Goal: Transaction & Acquisition: Download file/media

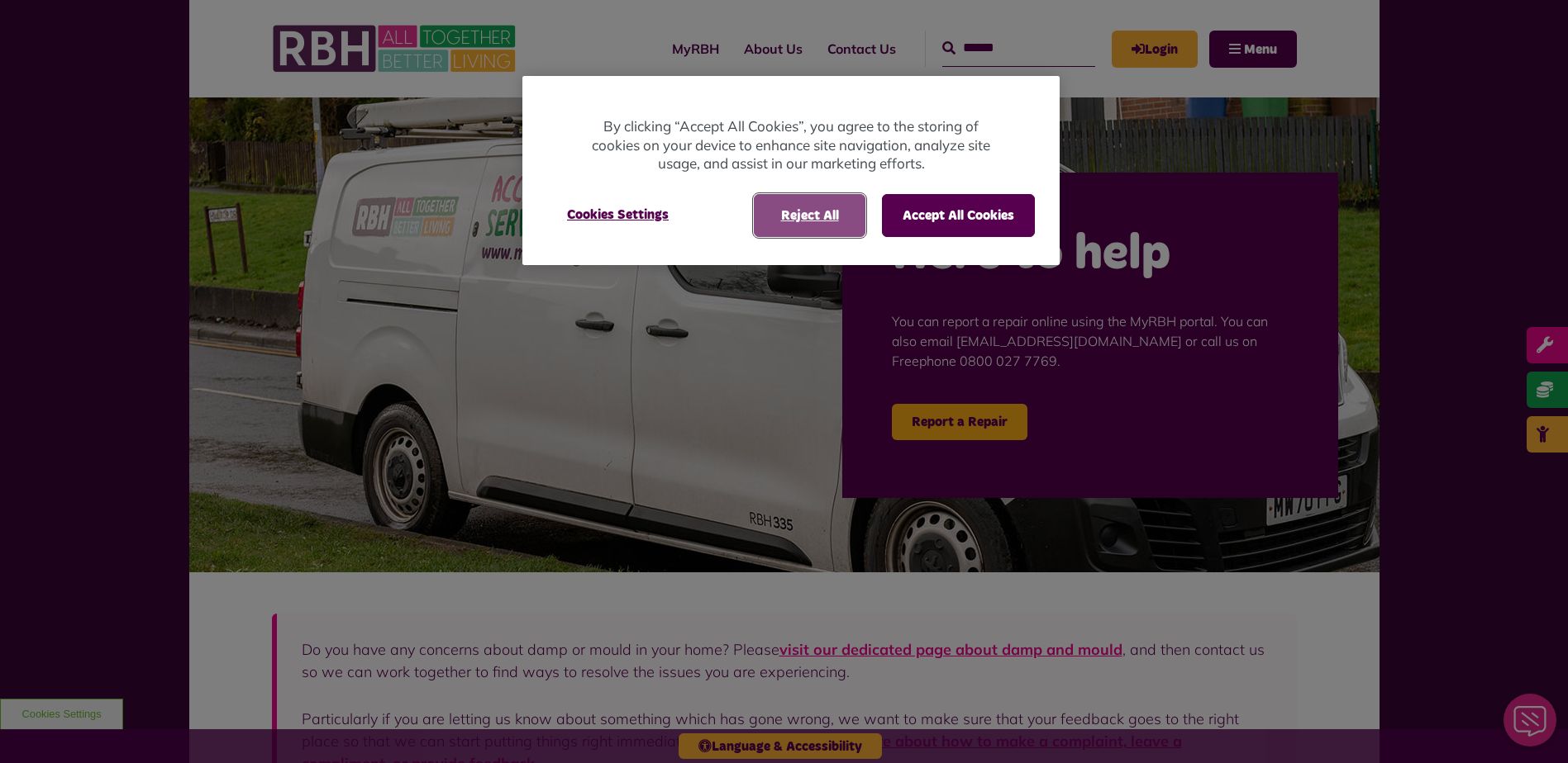
drag, startPoint x: 809, startPoint y: 215, endPoint x: 783, endPoint y: 238, distance: 34.7
click at [809, 215] on button "Reject All" at bounding box center [809, 216] width 111 height 43
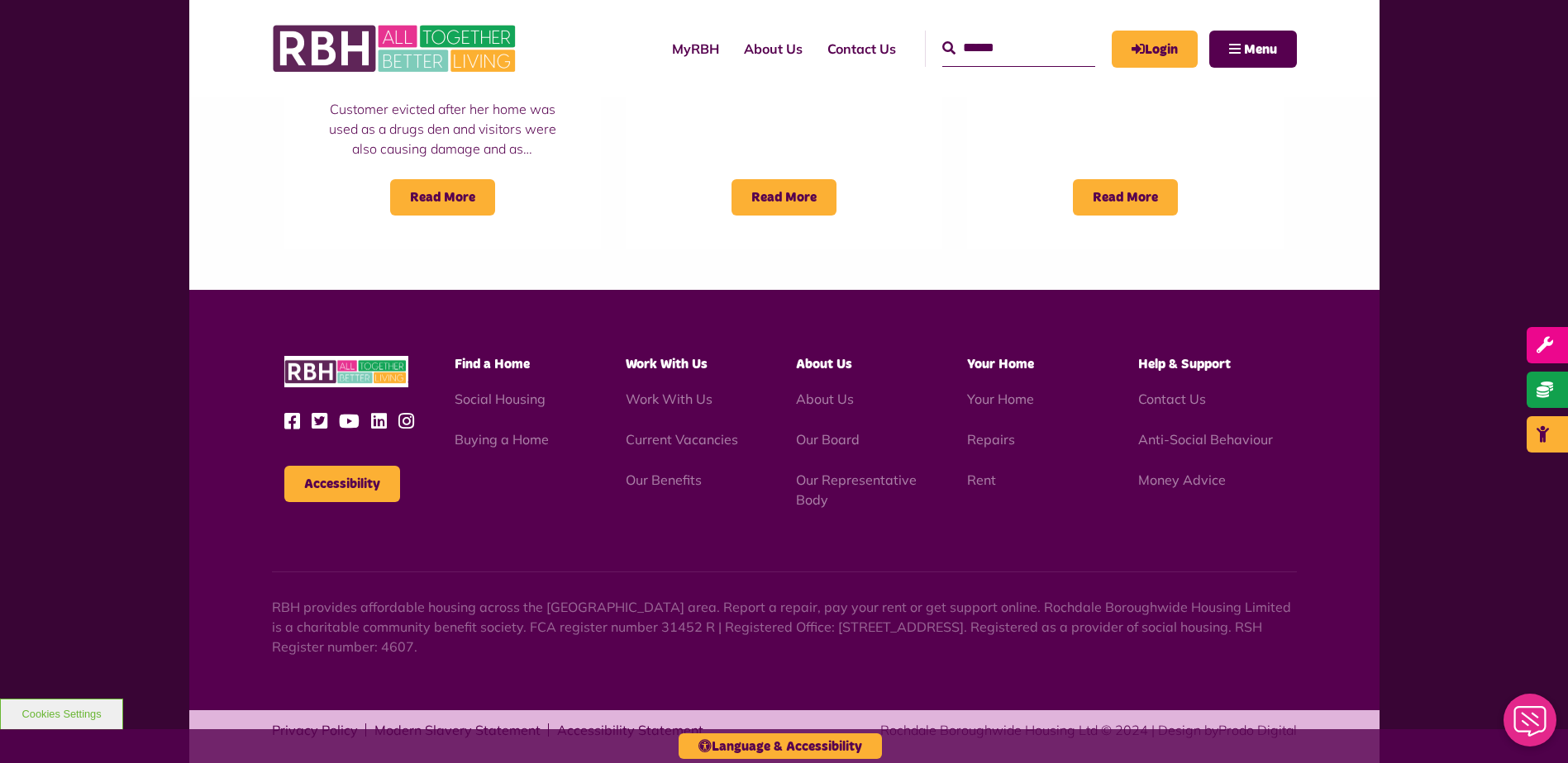
scroll to position [1489, 0]
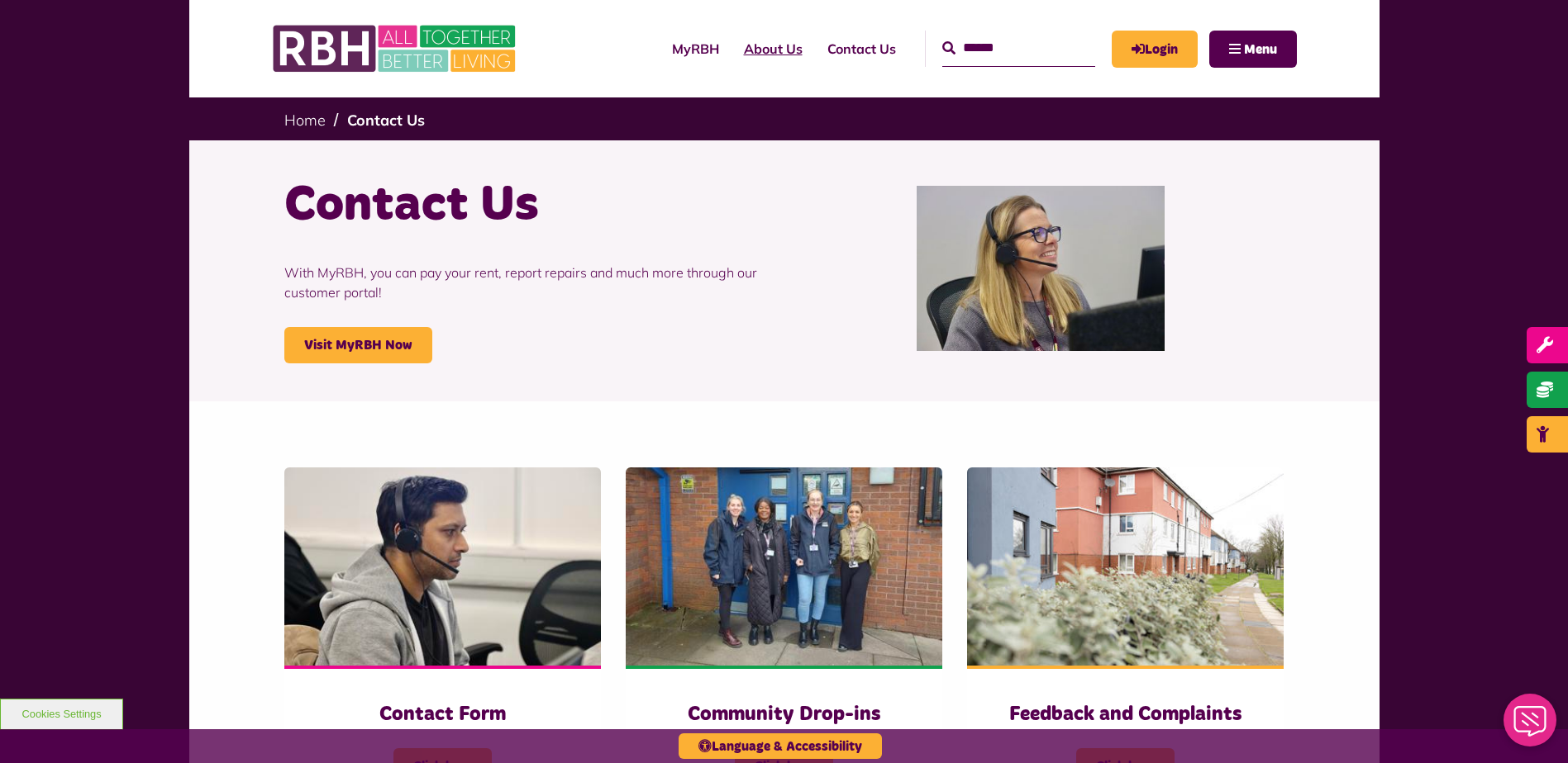
click at [743, 48] on link "About Us" at bounding box center [773, 48] width 83 height 44
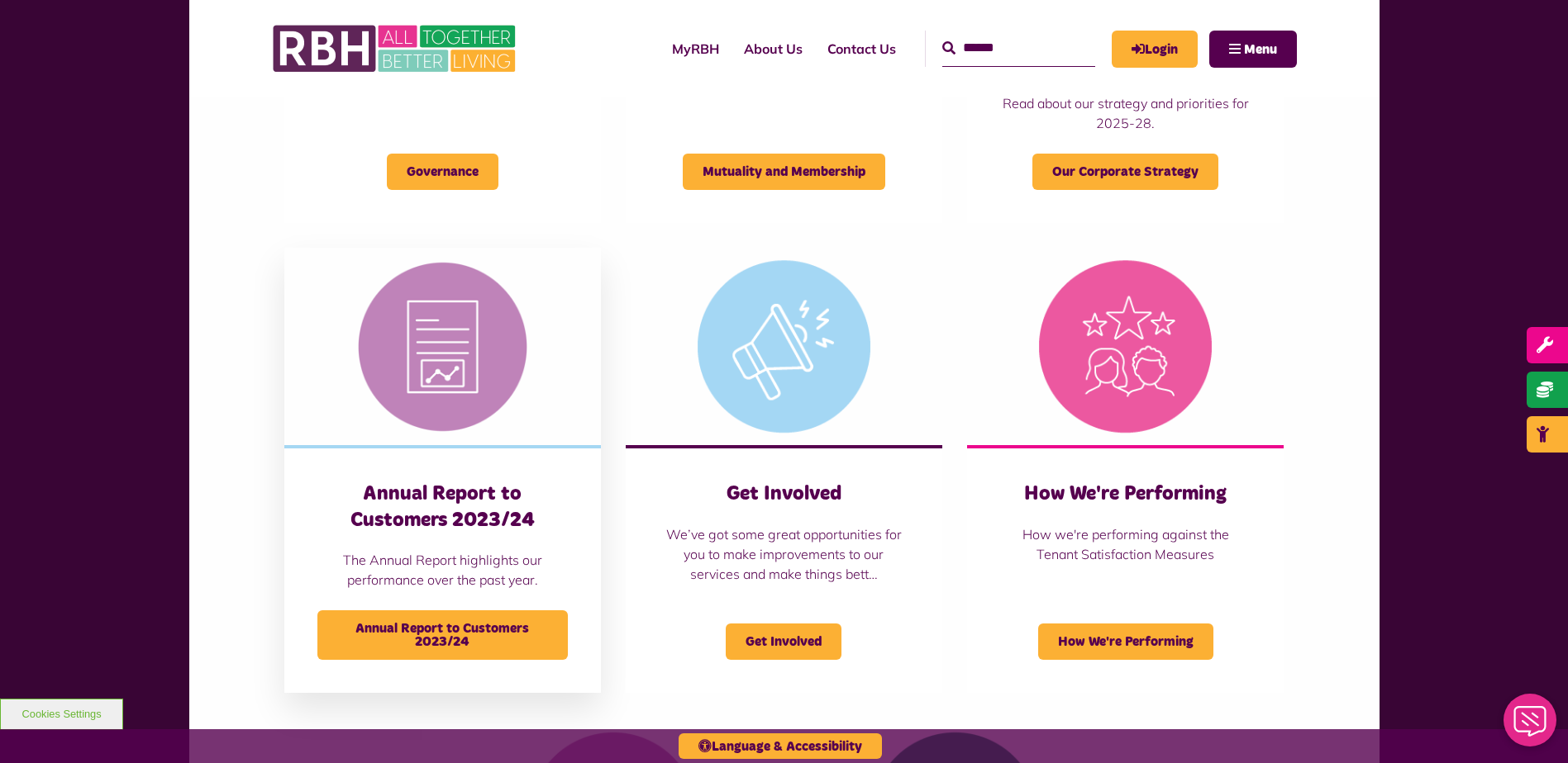
scroll to position [826, 0]
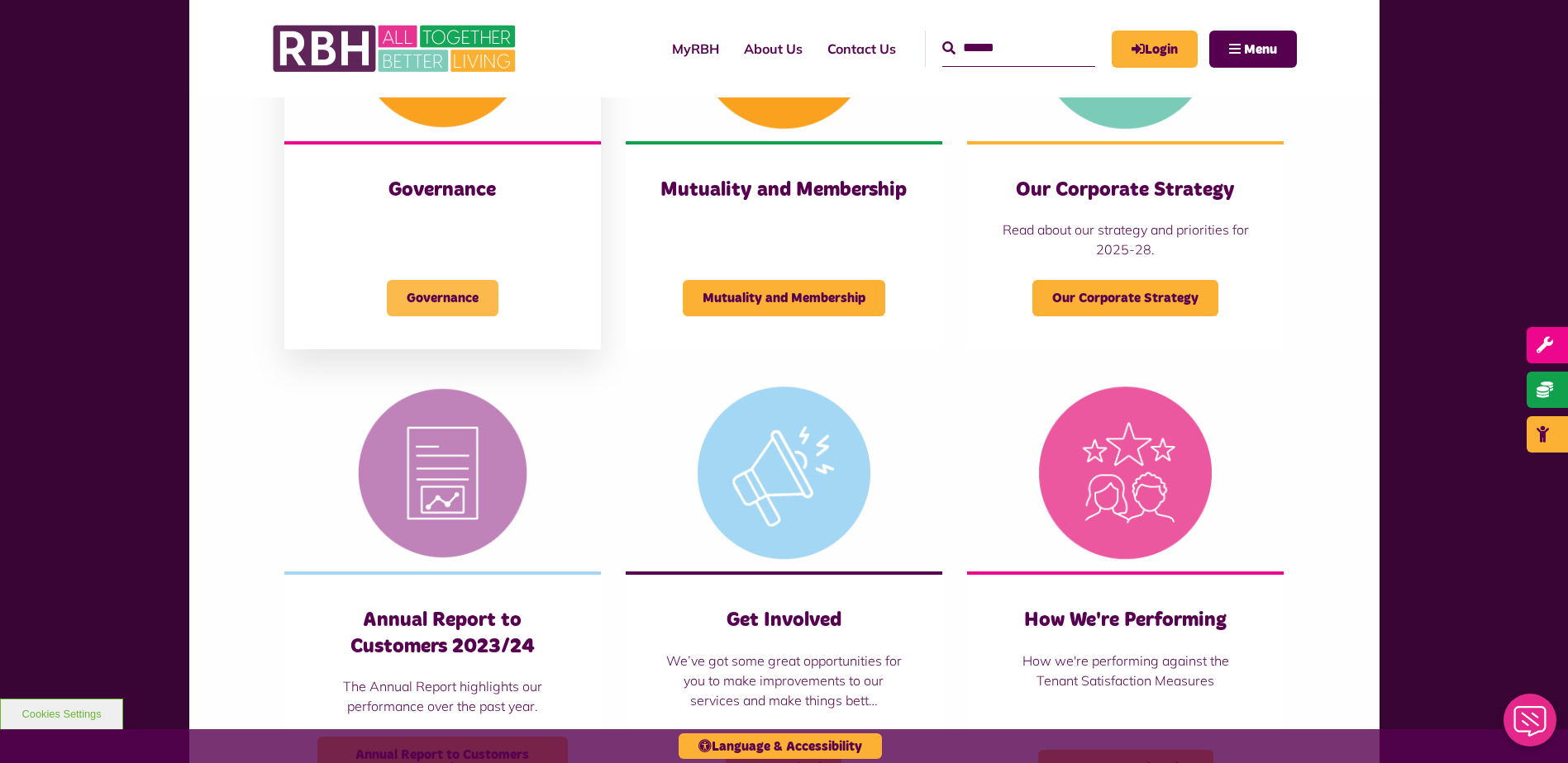
click at [433, 289] on span "Governance" at bounding box center [442, 299] width 111 height 37
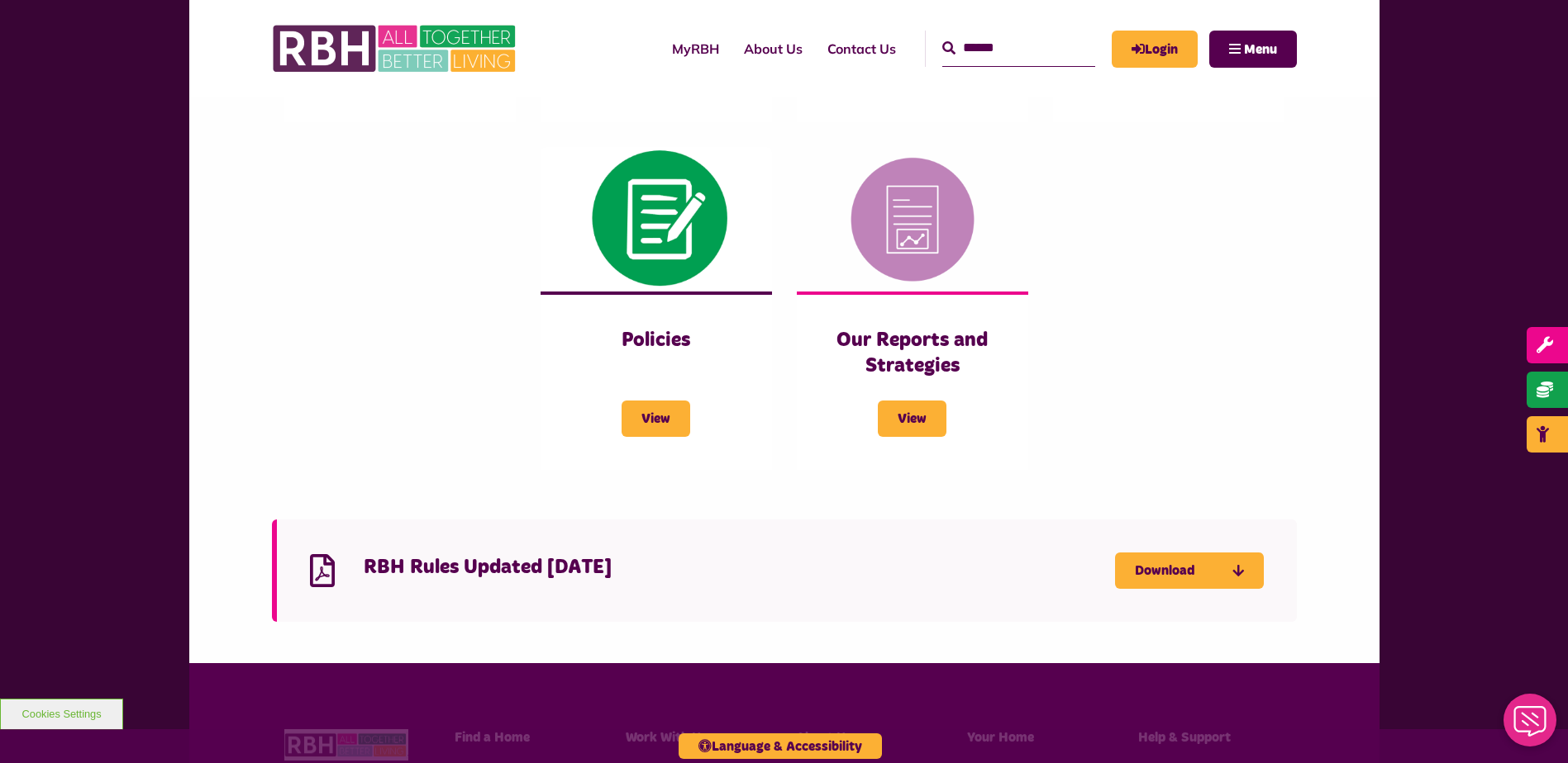
scroll to position [909, 0]
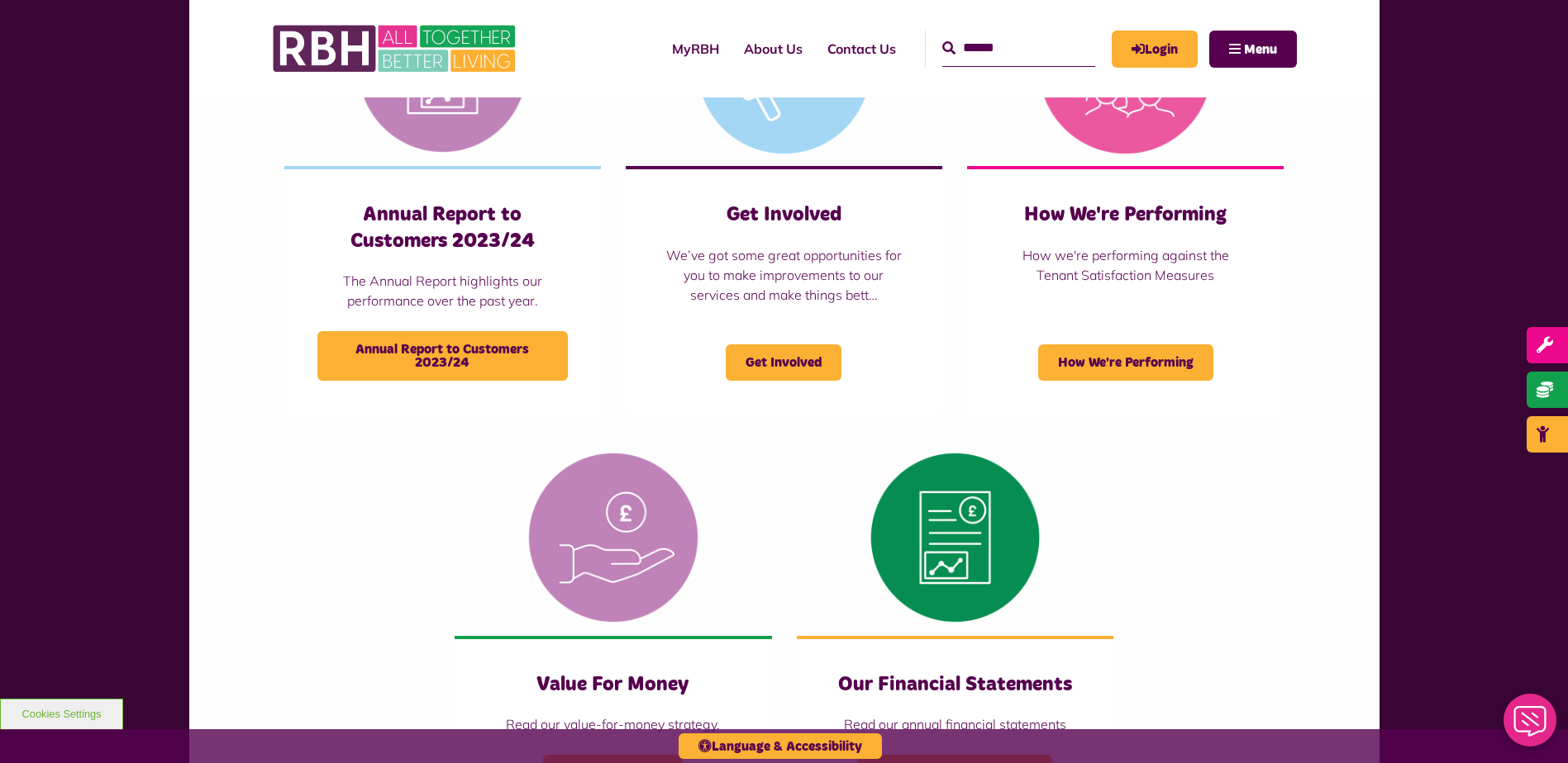
scroll to position [1240, 0]
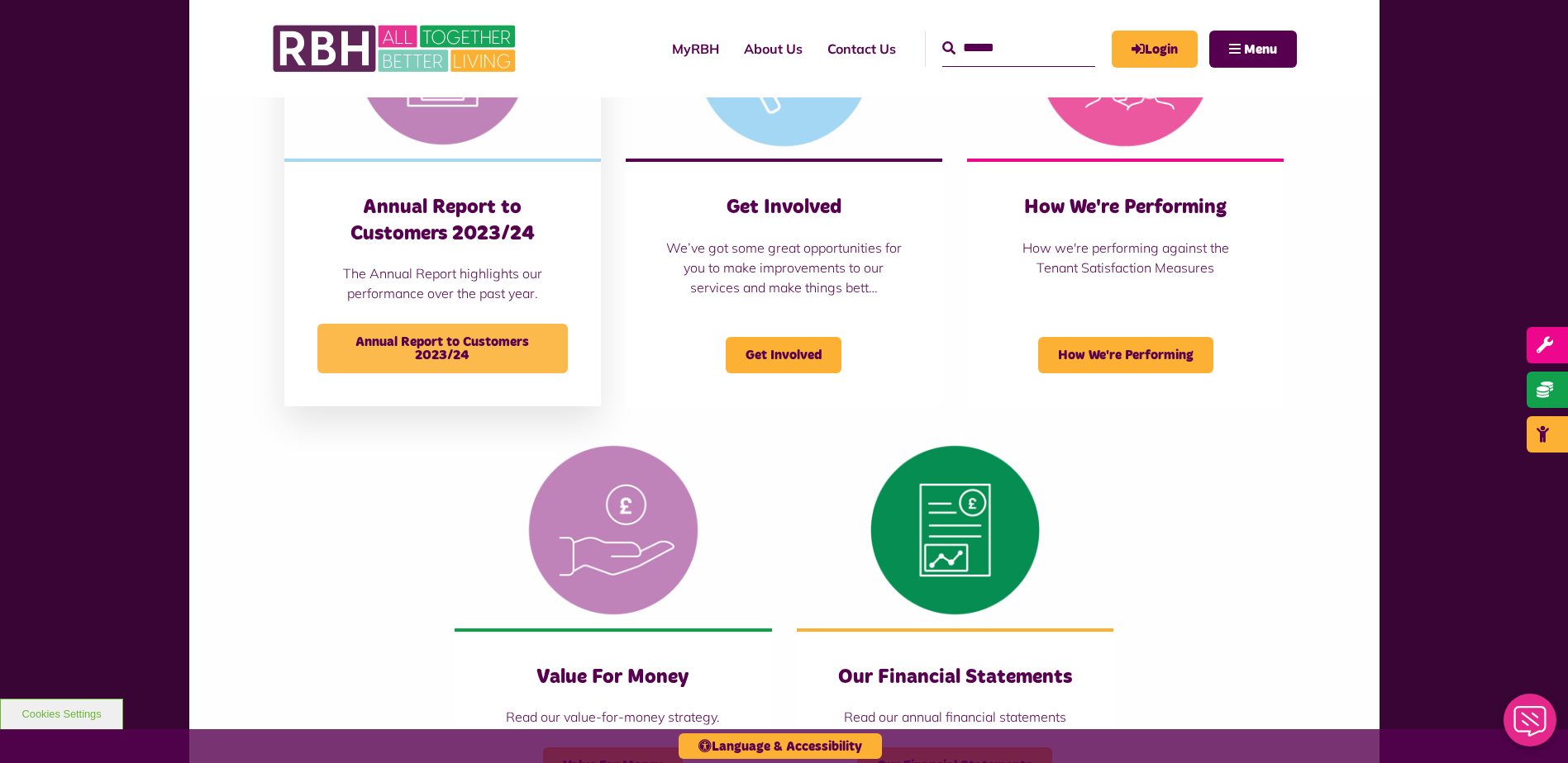
click at [423, 351] on span "Annual Report to Customers 2023/24" at bounding box center [442, 348] width 251 height 49
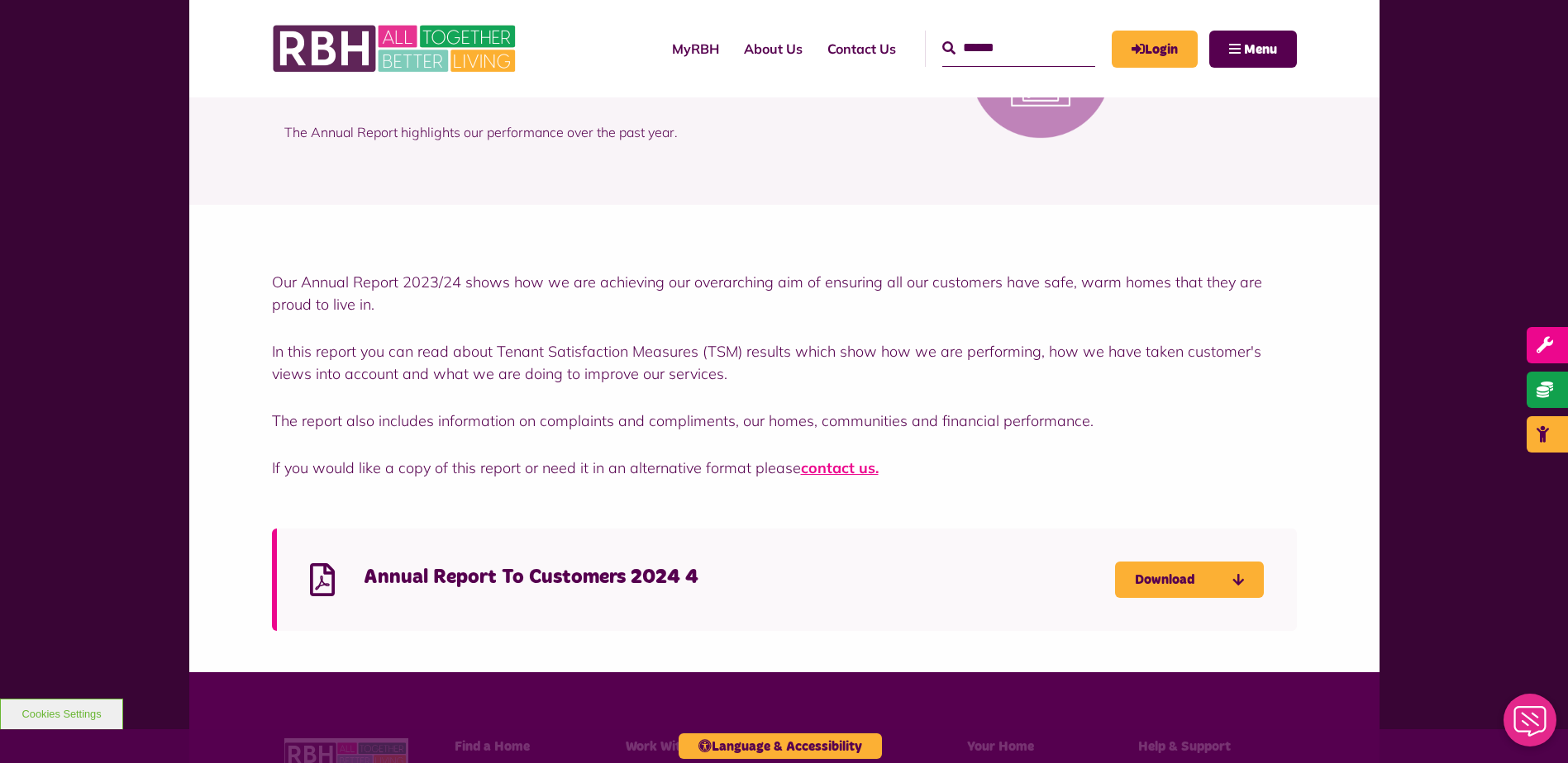
scroll to position [413, 0]
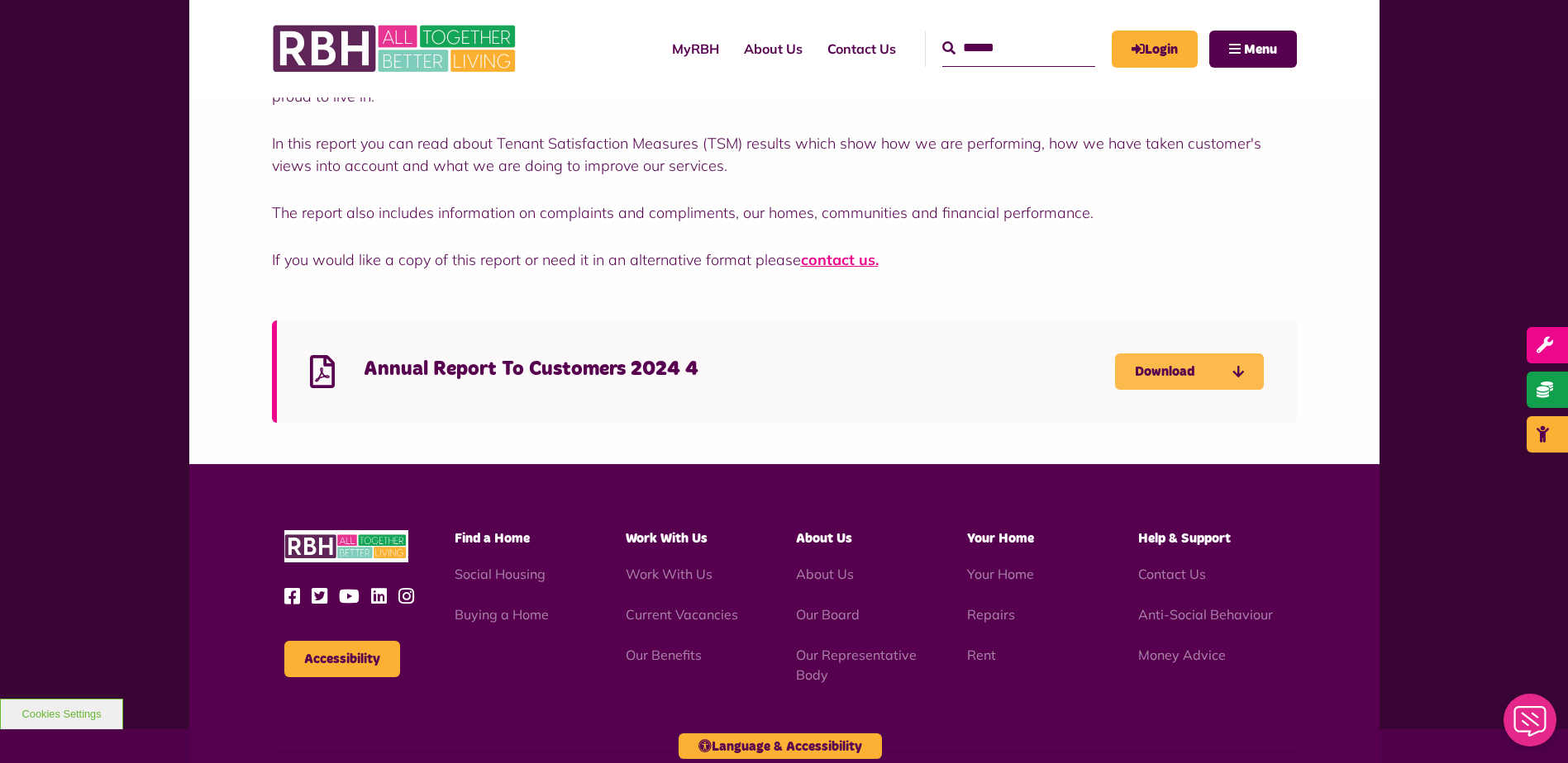
click at [1191, 367] on link "Download" at bounding box center [1190, 372] width 149 height 37
